Goal: Task Accomplishment & Management: Complete application form

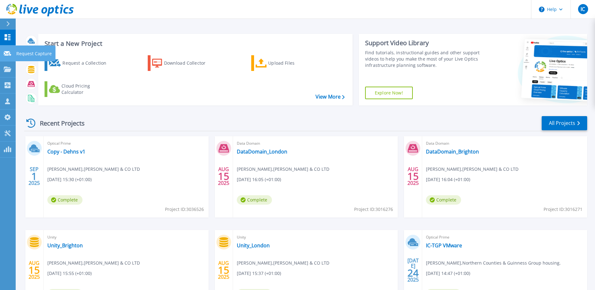
click at [7, 54] on icon at bounding box center [8, 53] width 8 height 5
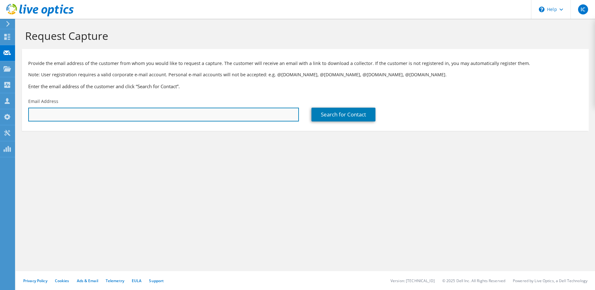
click at [53, 112] on input "text" at bounding box center [163, 115] width 271 height 14
type input "[PERSON_NAME][EMAIL_ADDRESS][PERSON_NAME][DOMAIN_NAME]"
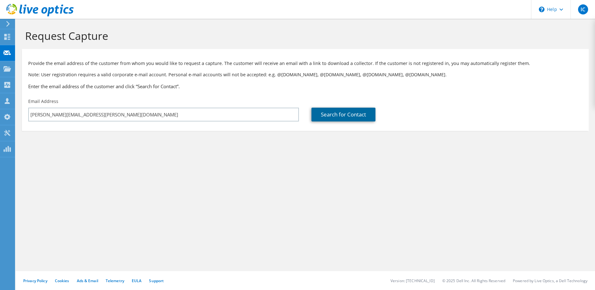
click at [328, 117] on link "Search for Contact" at bounding box center [343, 115] width 64 height 14
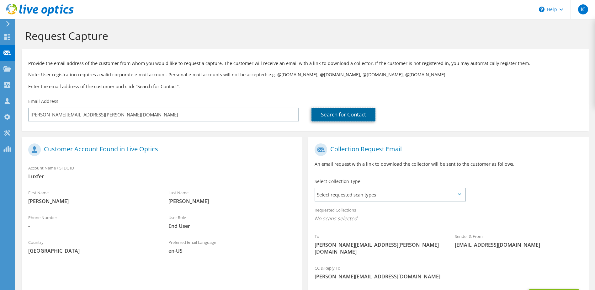
scroll to position [53, 0]
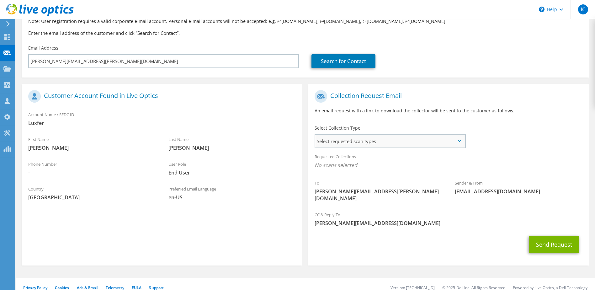
click at [340, 141] on span "Select requested scan types" at bounding box center [389, 141] width 149 height 13
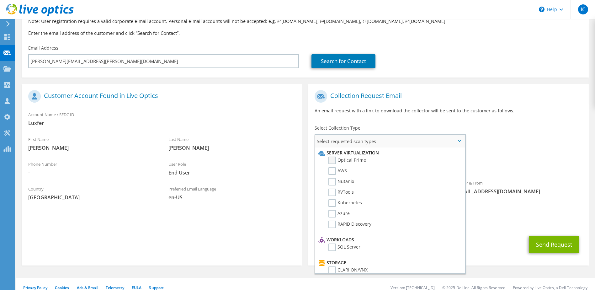
click at [334, 159] on label "Optical Prime" at bounding box center [347, 160] width 38 height 8
click at [0, 0] on input "Optical Prime" at bounding box center [0, 0] width 0 height 0
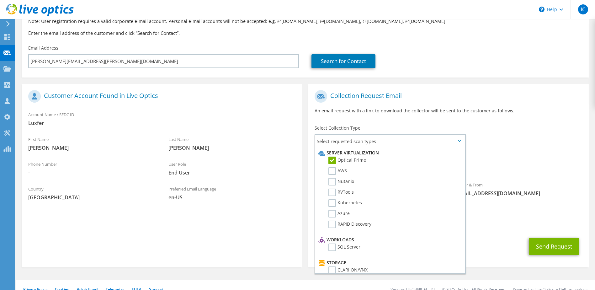
click at [263, 176] on div "User Role End User" at bounding box center [232, 168] width 140 height 22
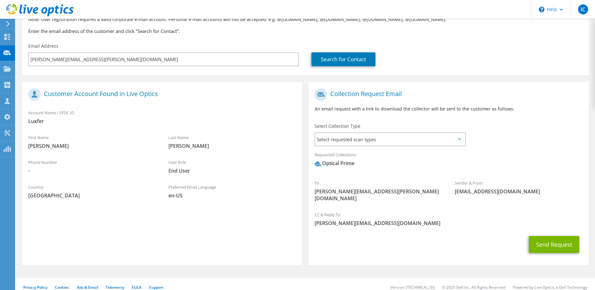
scroll to position [24, 0]
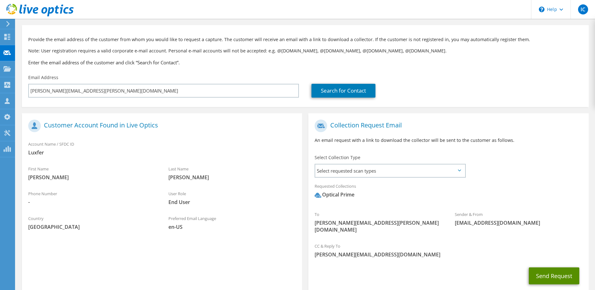
click at [552, 269] on button "Send Request" at bounding box center [554, 275] width 50 height 17
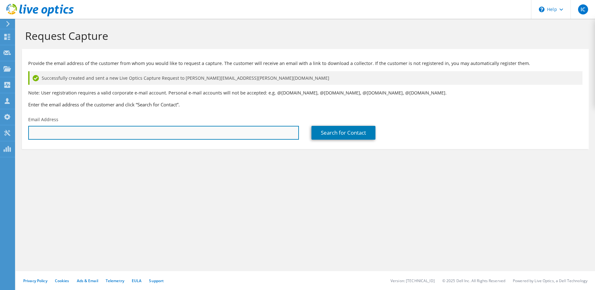
click at [147, 129] on input "text" at bounding box center [163, 133] width 271 height 14
type input "[PERSON_NAME][EMAIL_ADDRESS][PERSON_NAME][DOMAIN_NAME]"
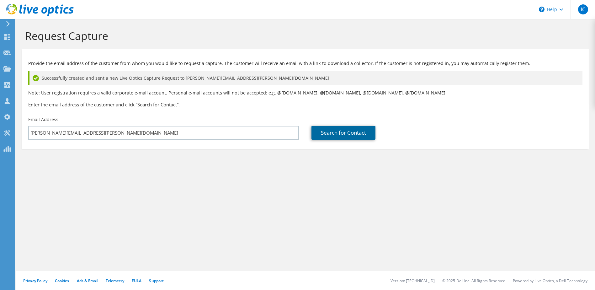
click at [334, 135] on link "Search for Contact" at bounding box center [343, 133] width 64 height 14
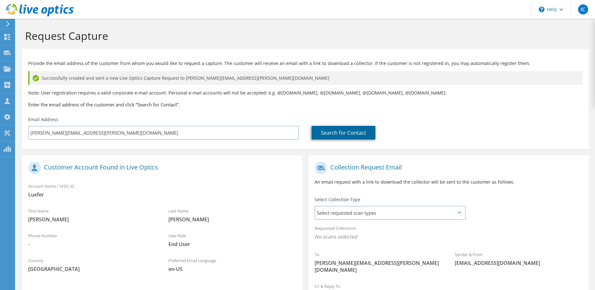
scroll to position [71, 0]
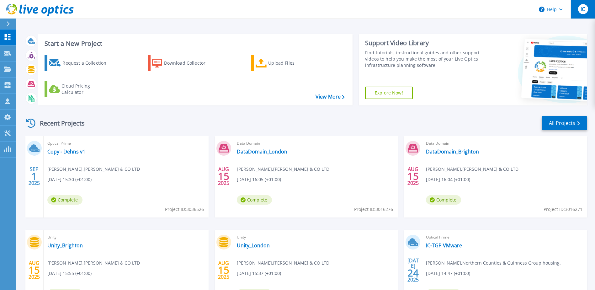
click at [582, 9] on span "IC" at bounding box center [582, 9] width 4 height 5
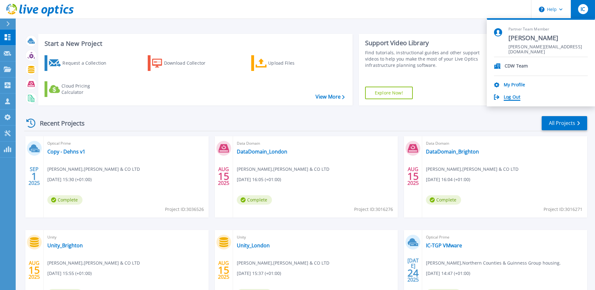
click at [514, 97] on link "Log Out" at bounding box center [511, 97] width 17 height 6
